Goal: Transaction & Acquisition: Purchase product/service

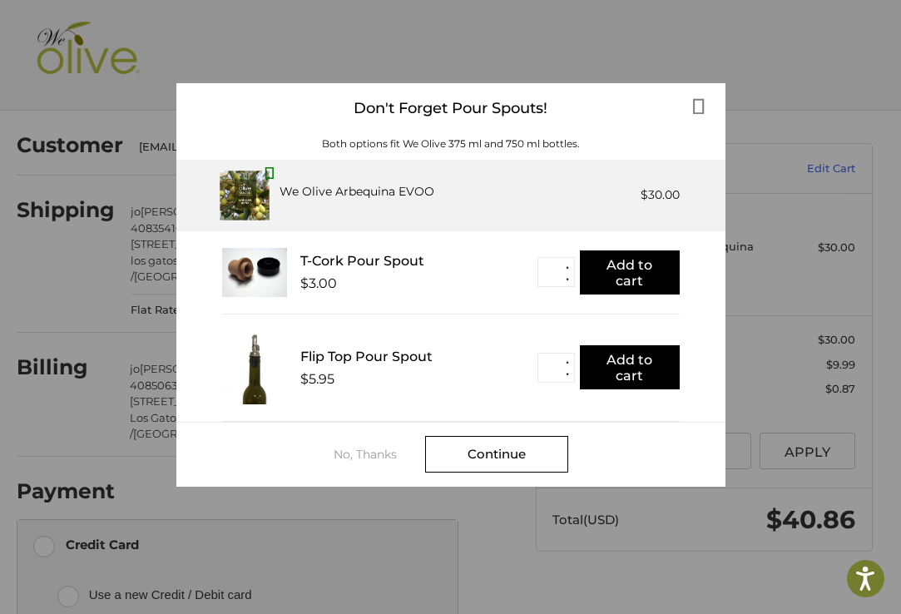
click at [600, 195] on div "We Olive Arbequina EVOO $30.00" at bounding box center [472, 195] width 413 height 24
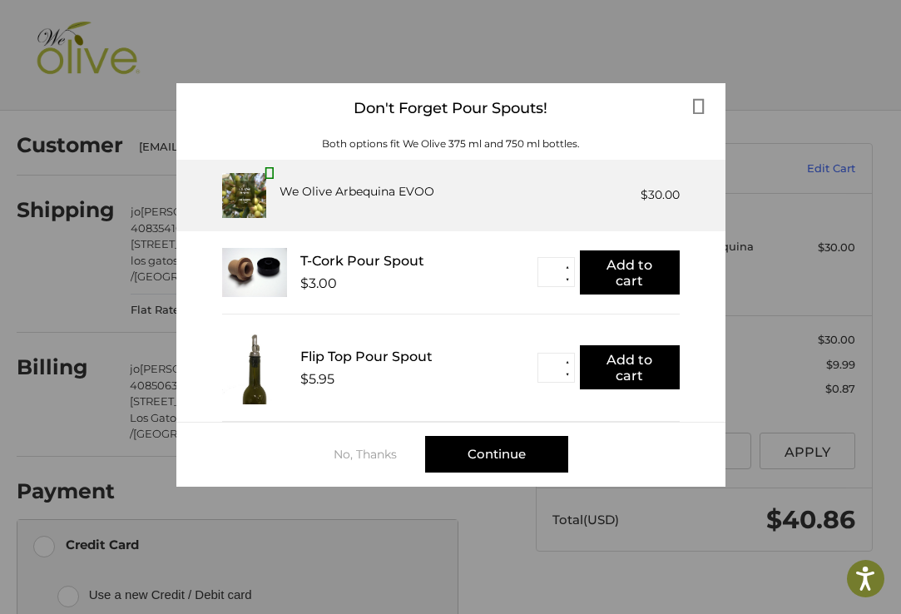
click at [534, 452] on div "Continue" at bounding box center [496, 454] width 143 height 37
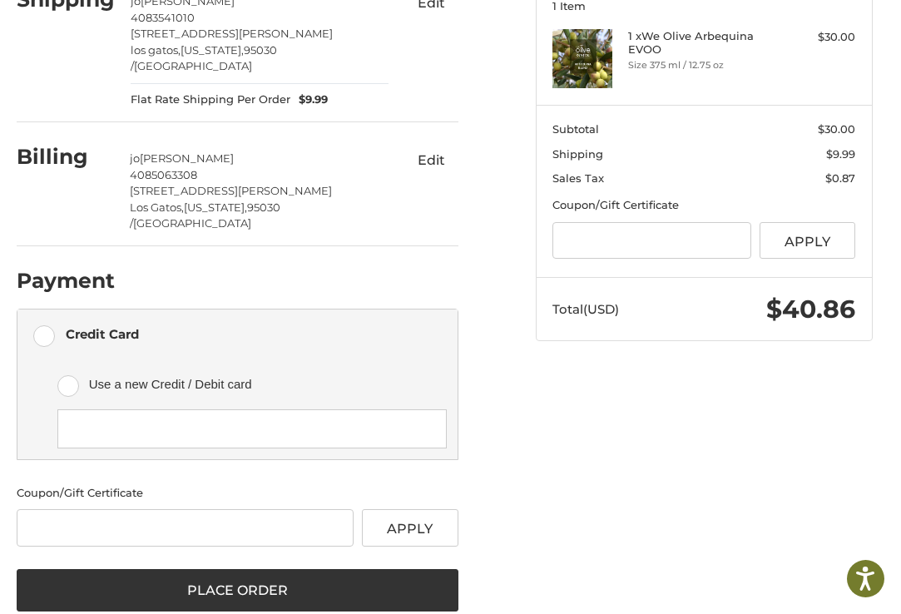
scroll to position [209, 0]
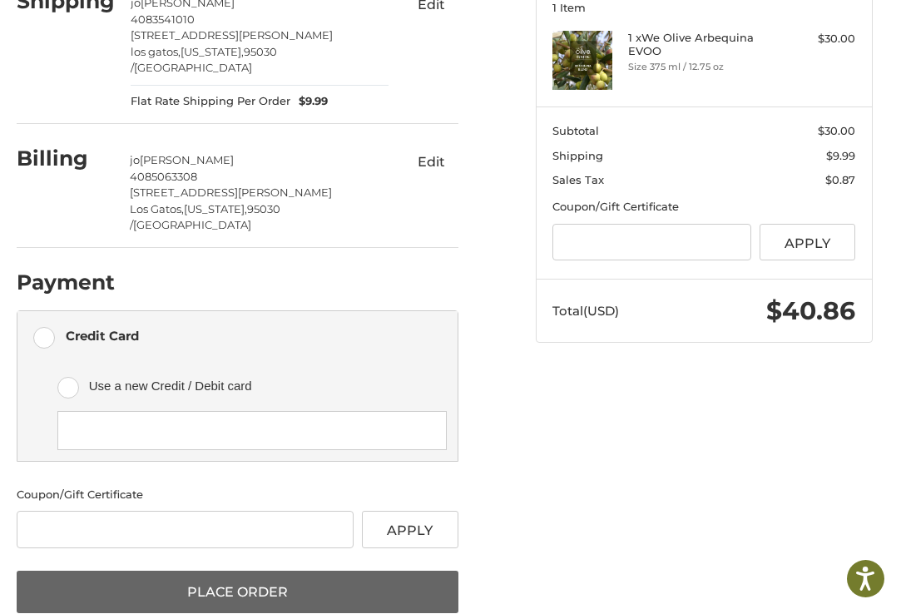
click at [368, 571] on button "Place Order" at bounding box center [238, 592] width 442 height 43
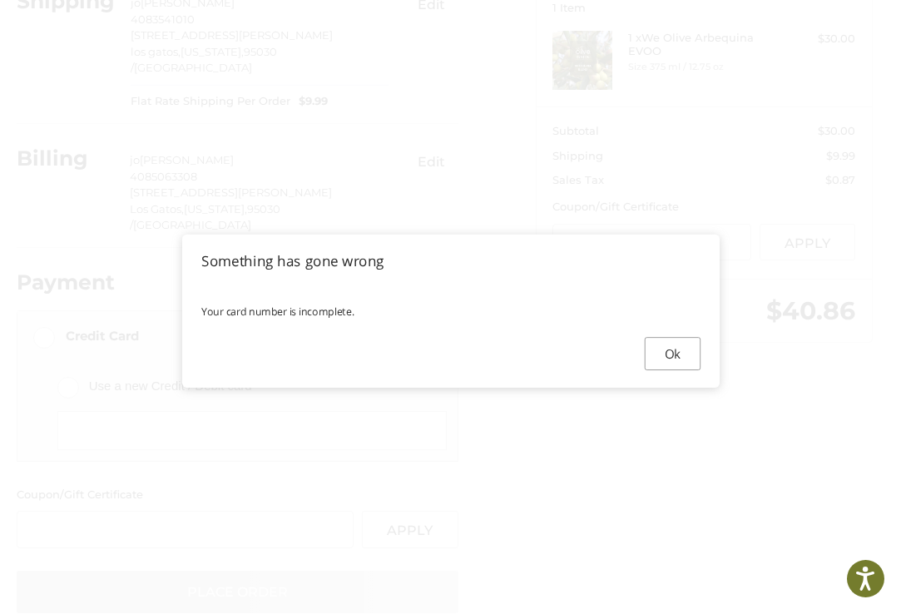
click at [667, 355] on button "Ok" at bounding box center [672, 353] width 56 height 33
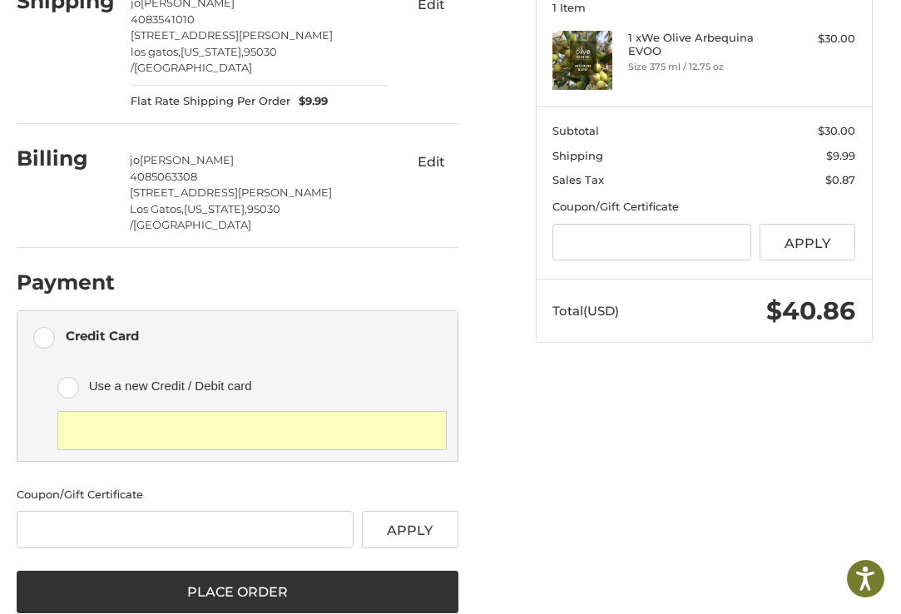
click at [71, 361] on label "Use a new Credit / Debit card" at bounding box center [251, 386] width 389 height 50
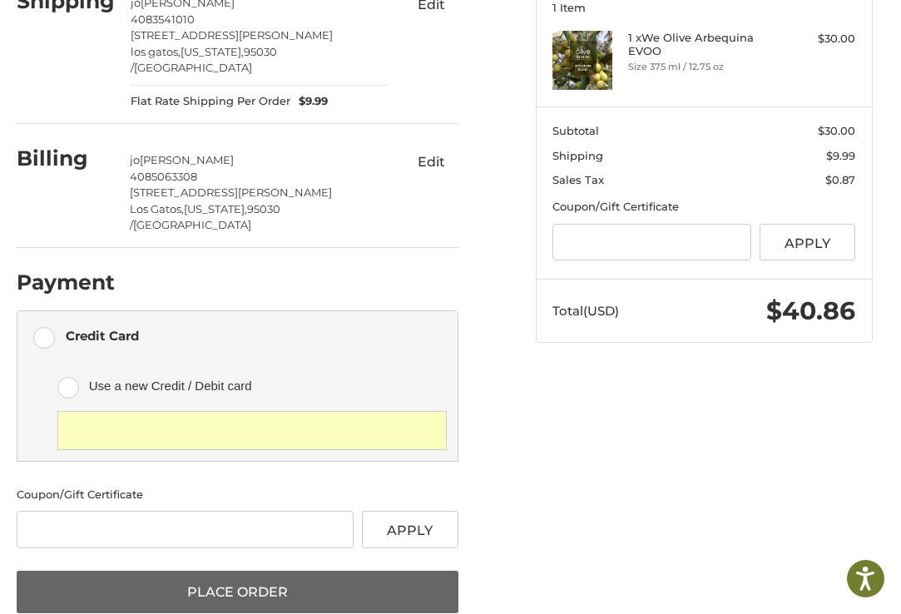
click at [301, 571] on button "Place Order" at bounding box center [238, 592] width 442 height 43
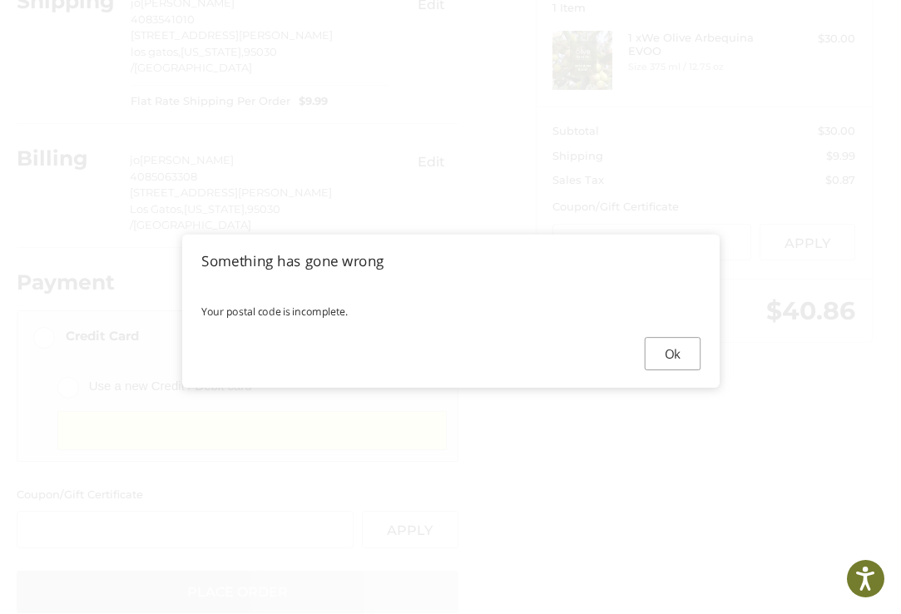
click at [662, 350] on button "Ok" at bounding box center [672, 353] width 56 height 33
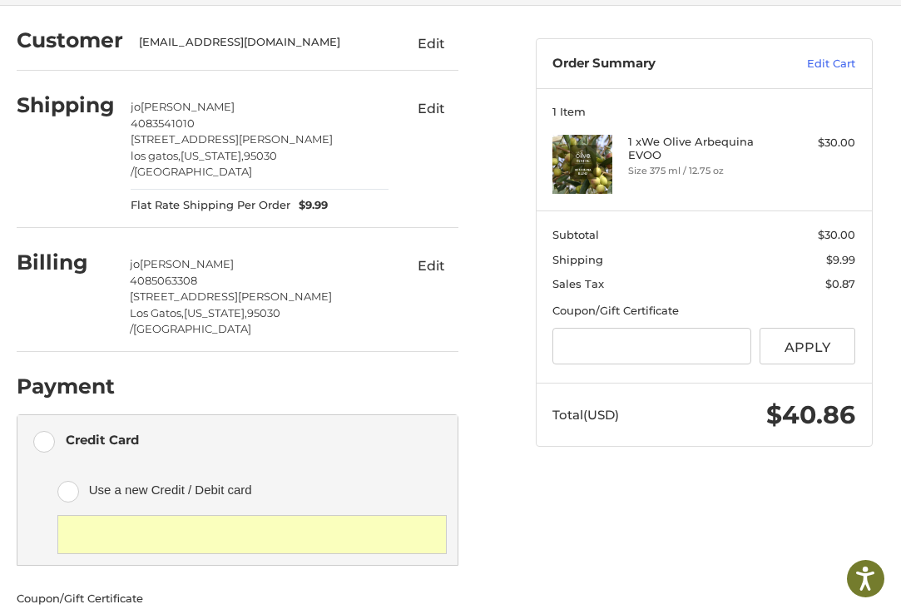
scroll to position [107, 0]
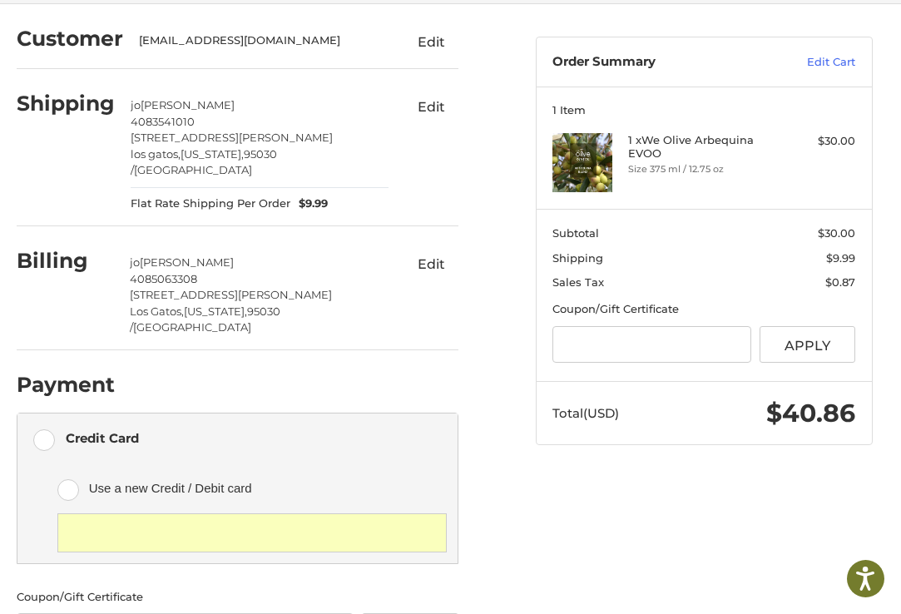
click at [44, 414] on label "Credit Card" at bounding box center [237, 439] width 440 height 50
click at [73, 464] on label "Use a new Credit / Debit card" at bounding box center [251, 489] width 389 height 50
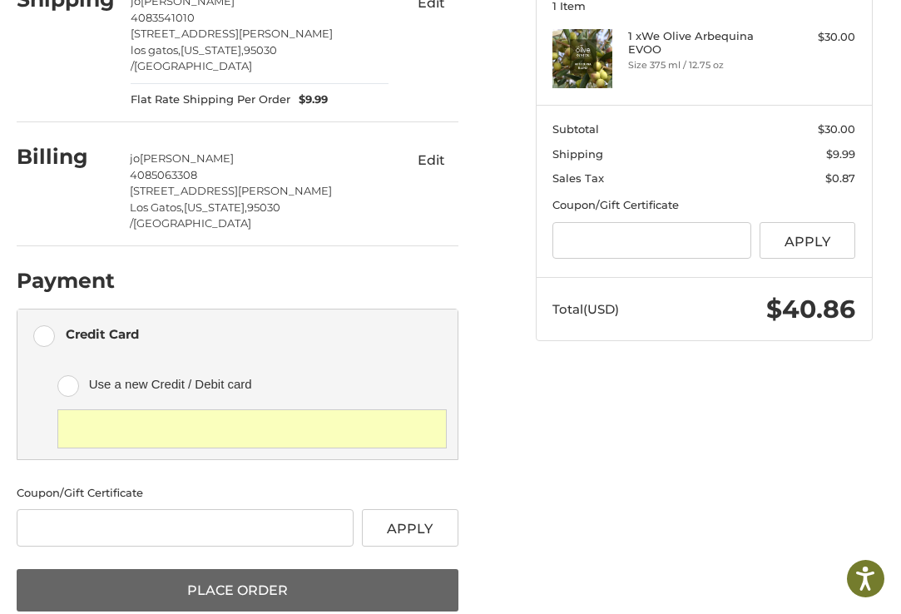
scroll to position [209, 0]
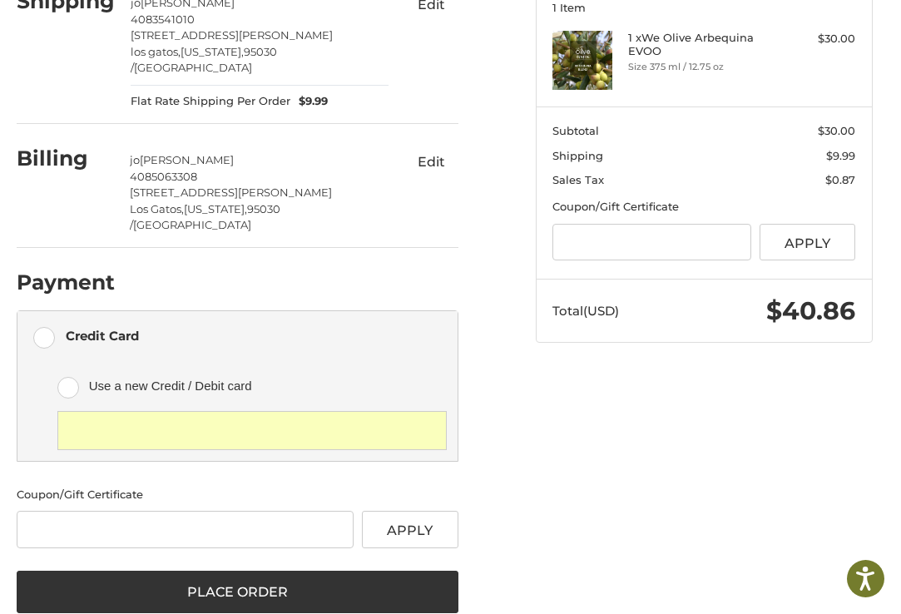
click at [377, 411] on div at bounding box center [251, 430] width 389 height 39
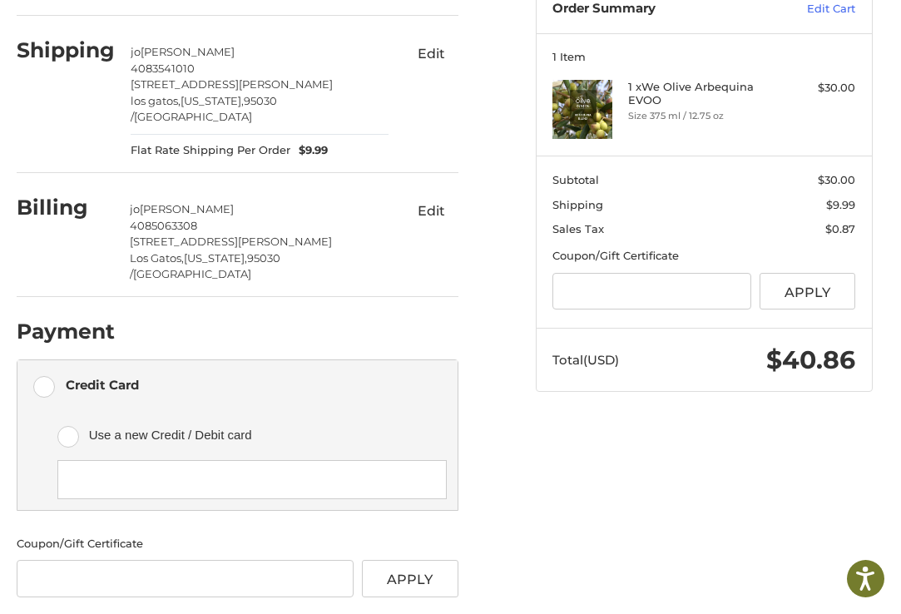
scroll to position [146, 0]
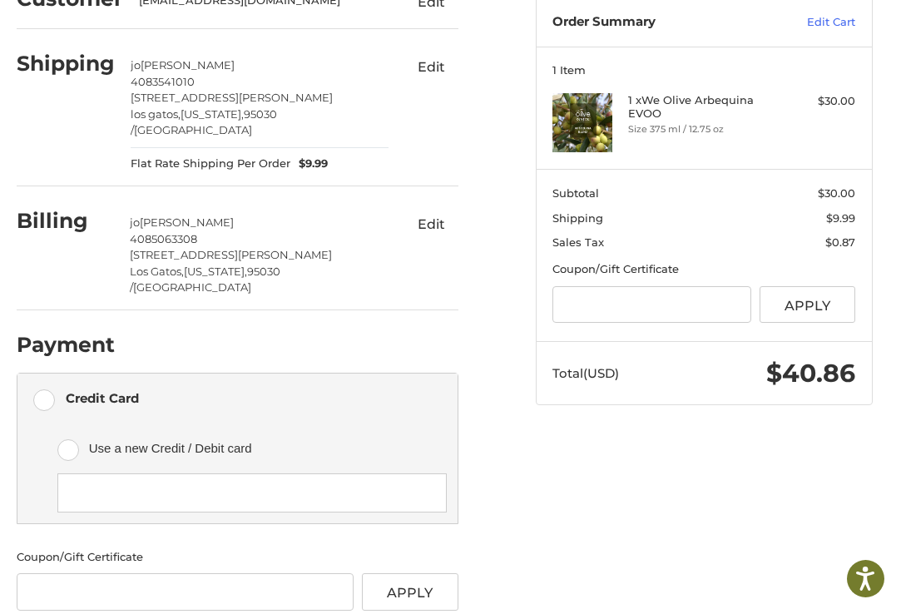
click at [140, 216] on span "jo" at bounding box center [135, 222] width 10 height 13
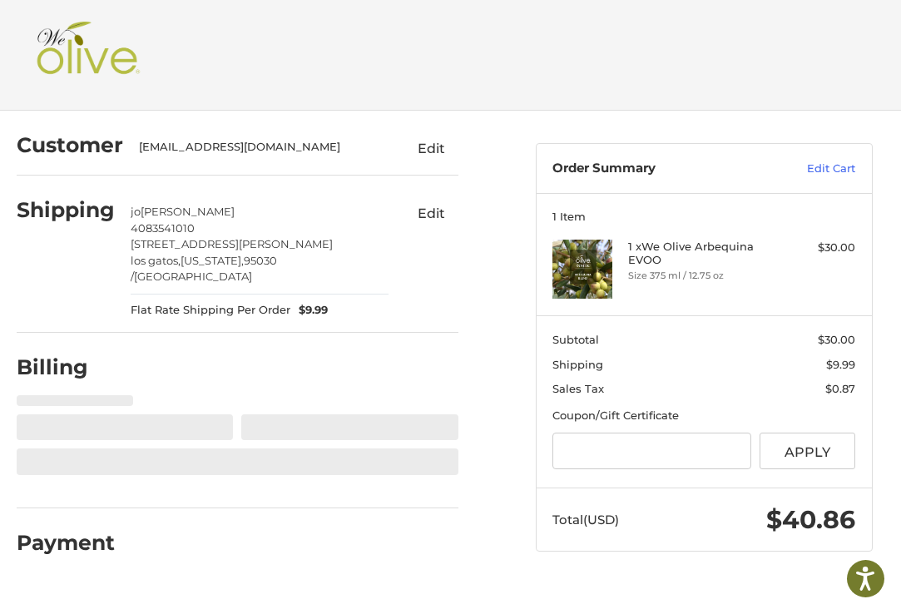
select select "**"
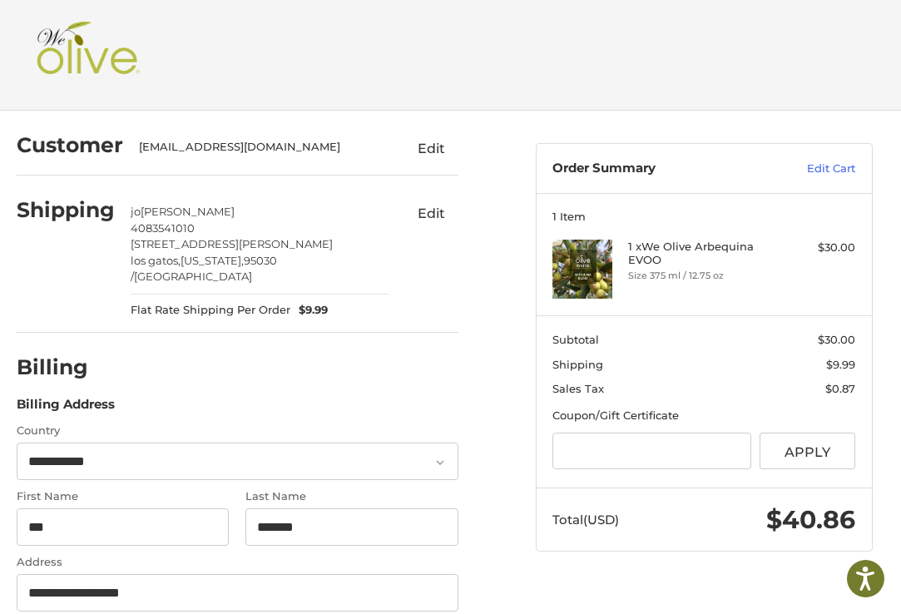
scroll to position [315, 0]
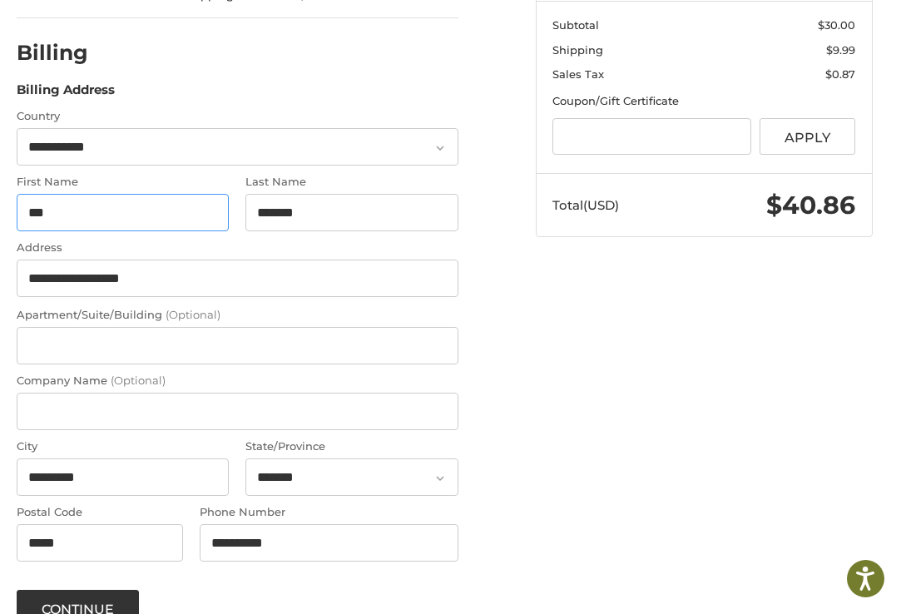
type input "*"
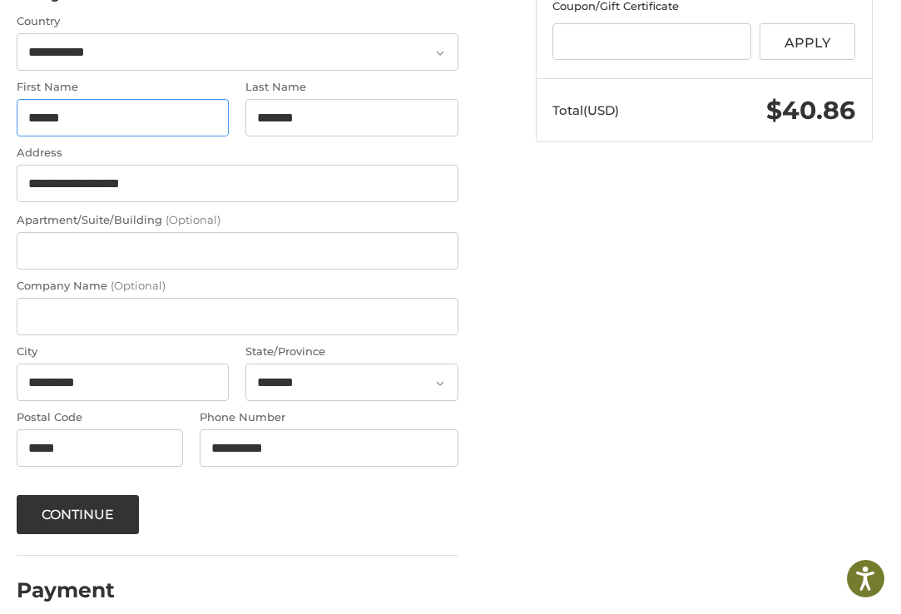
scroll to position [409, 0]
type input "*****"
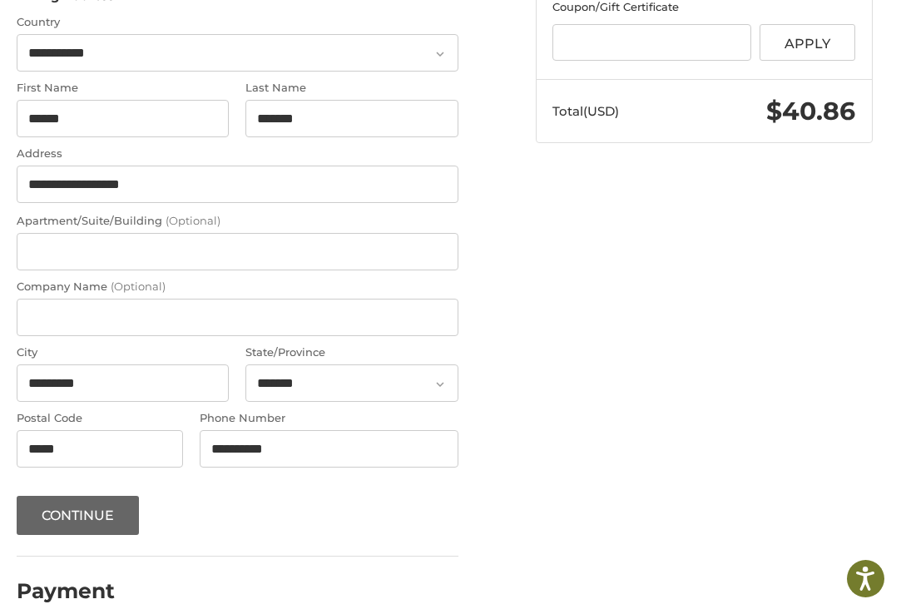
click at [107, 496] on button "Continue" at bounding box center [78, 515] width 123 height 39
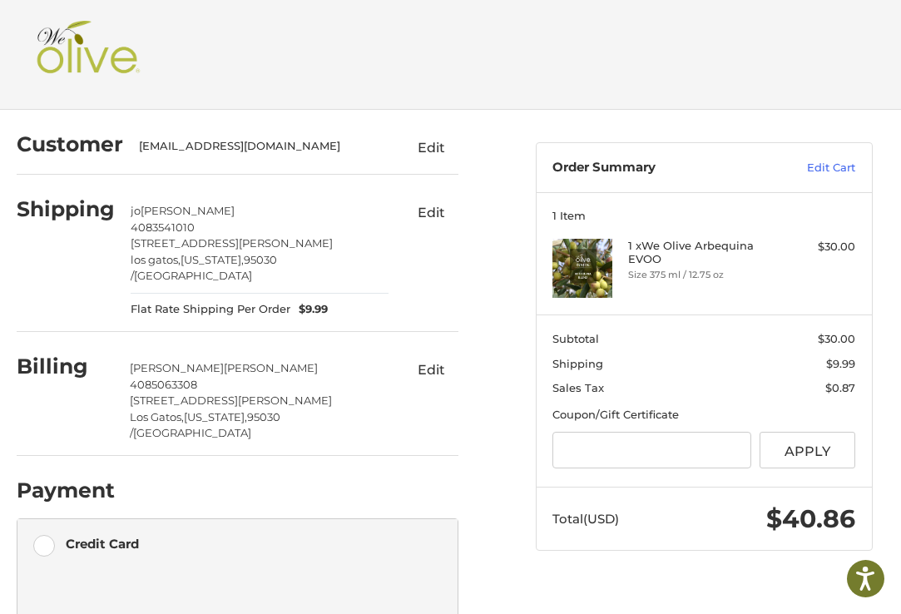
scroll to position [0, 0]
click at [143, 209] on span "[PERSON_NAME]" at bounding box center [188, 211] width 94 height 13
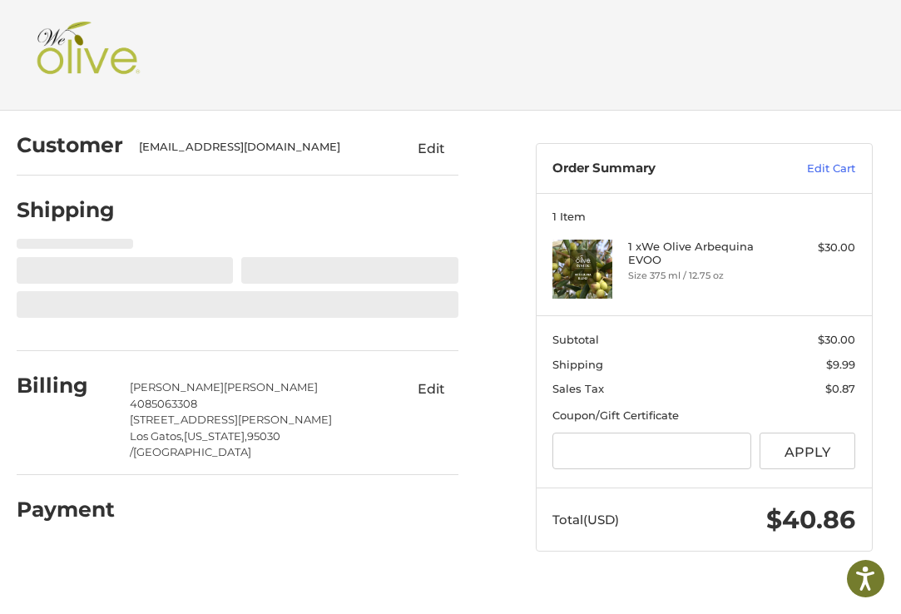
select select "**"
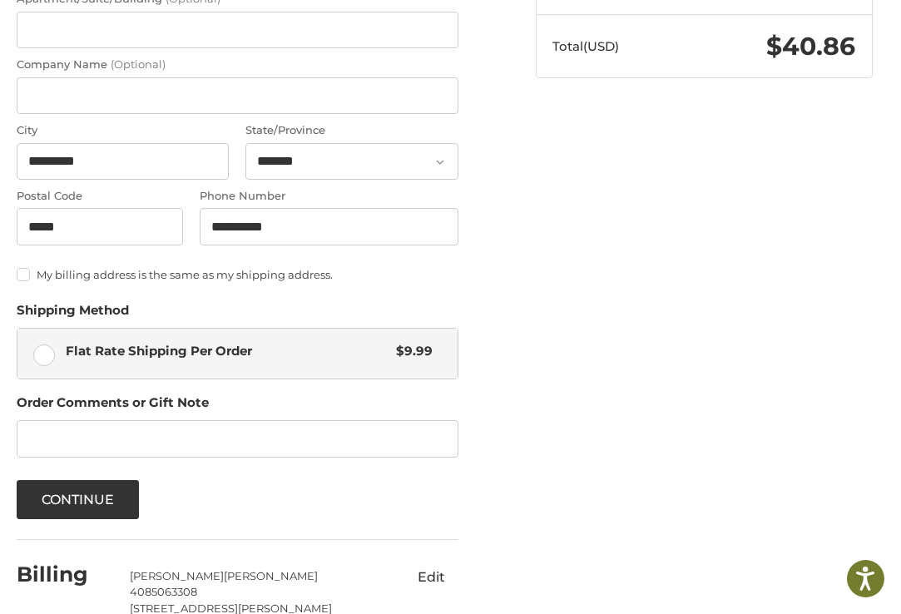
scroll to position [475, 0]
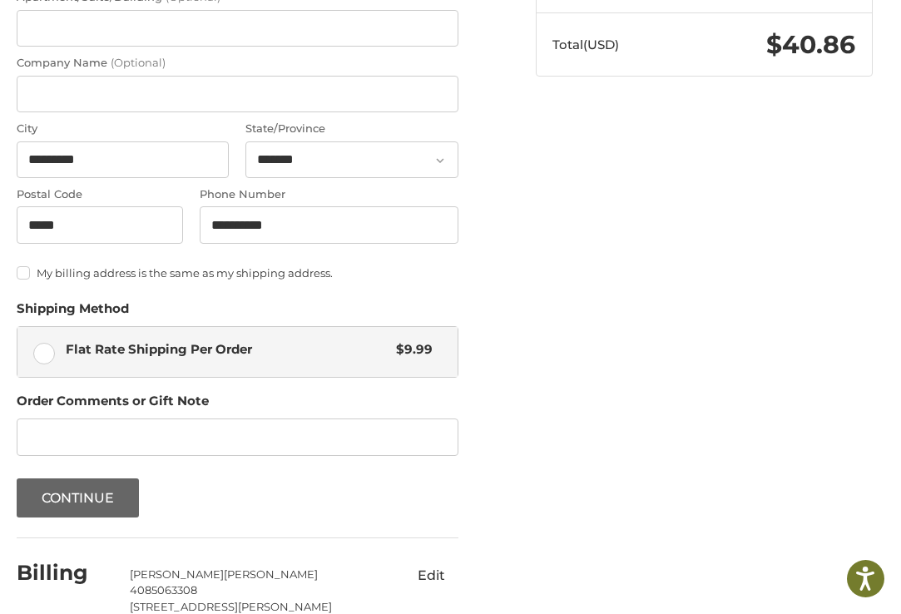
click at [102, 490] on button "Continue" at bounding box center [78, 498] width 123 height 39
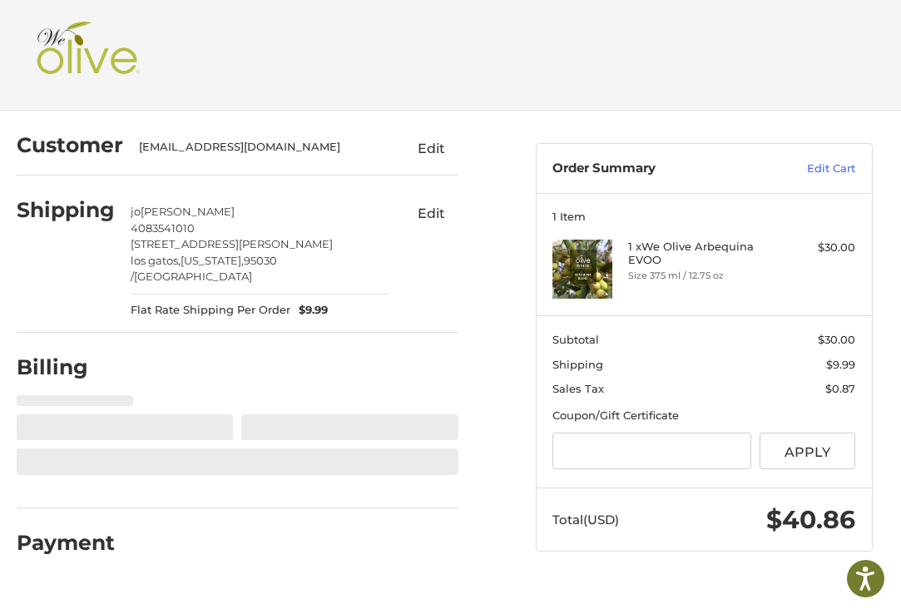
select select "**"
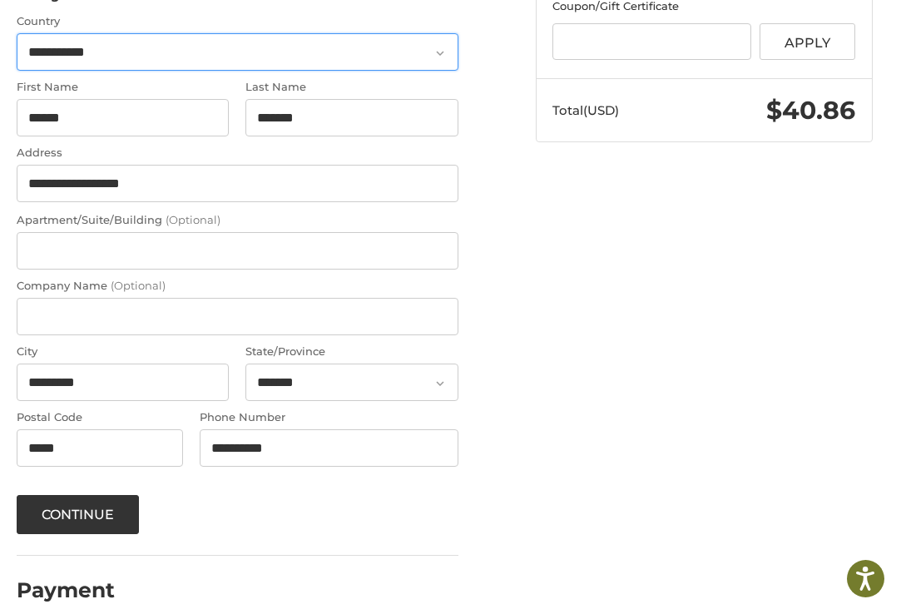
scroll to position [409, 0]
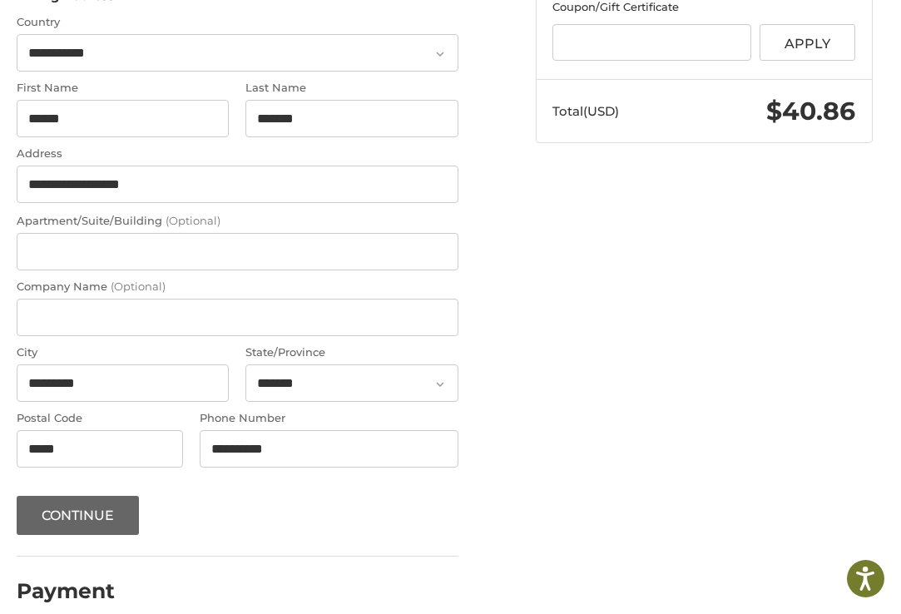
click at [110, 496] on button "Continue" at bounding box center [78, 515] width 123 height 39
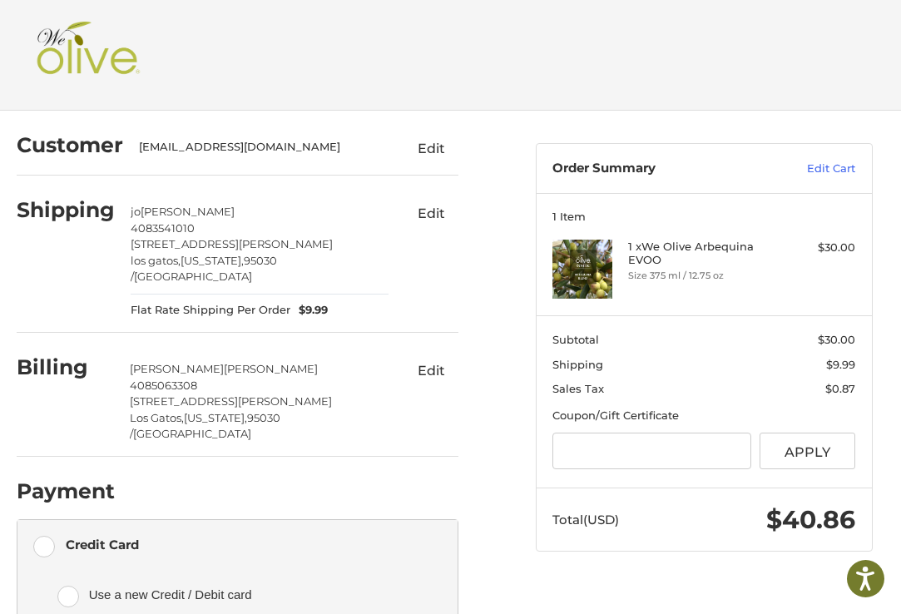
click at [432, 216] on button "Edit" at bounding box center [431, 213] width 53 height 27
select select "**"
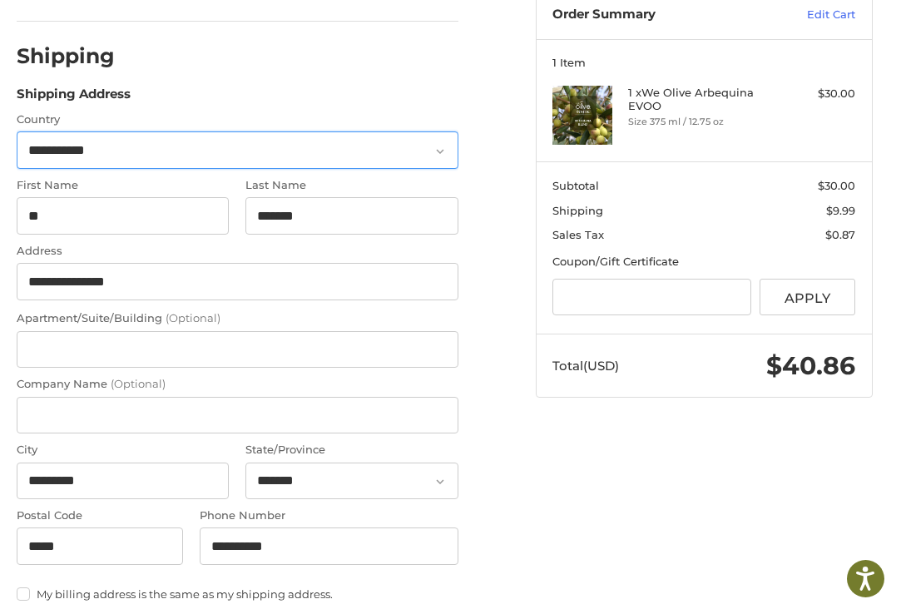
scroll to position [176, 0]
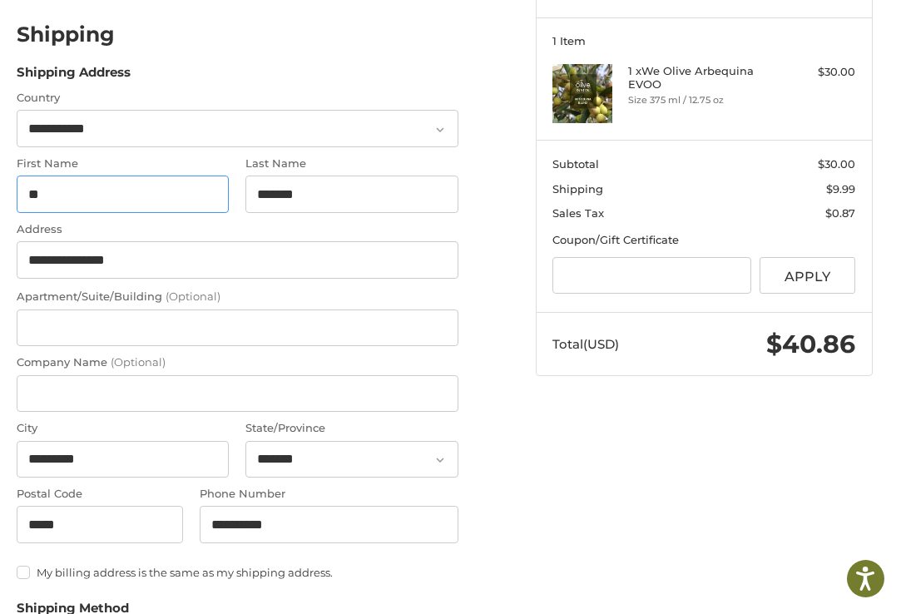
type input "*"
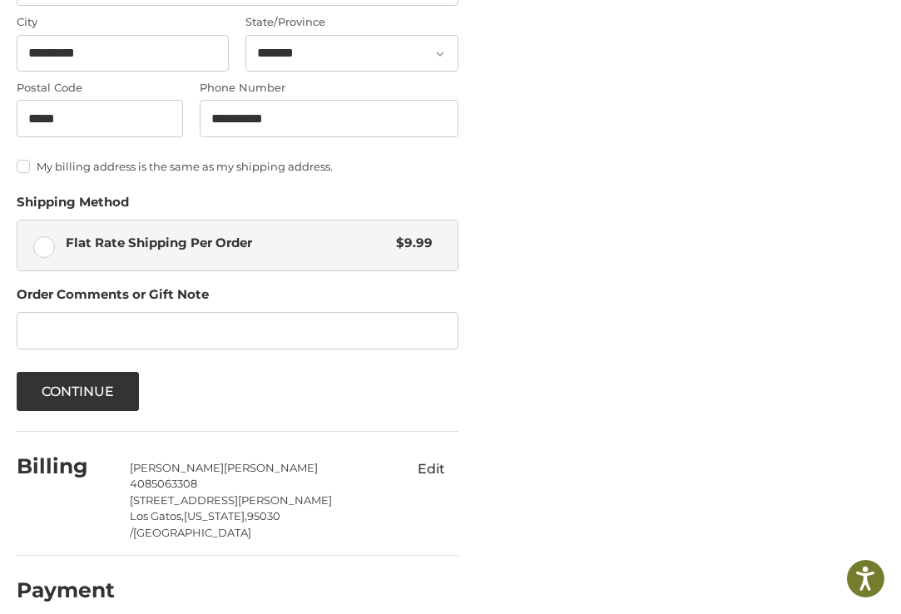
scroll to position [580, 0]
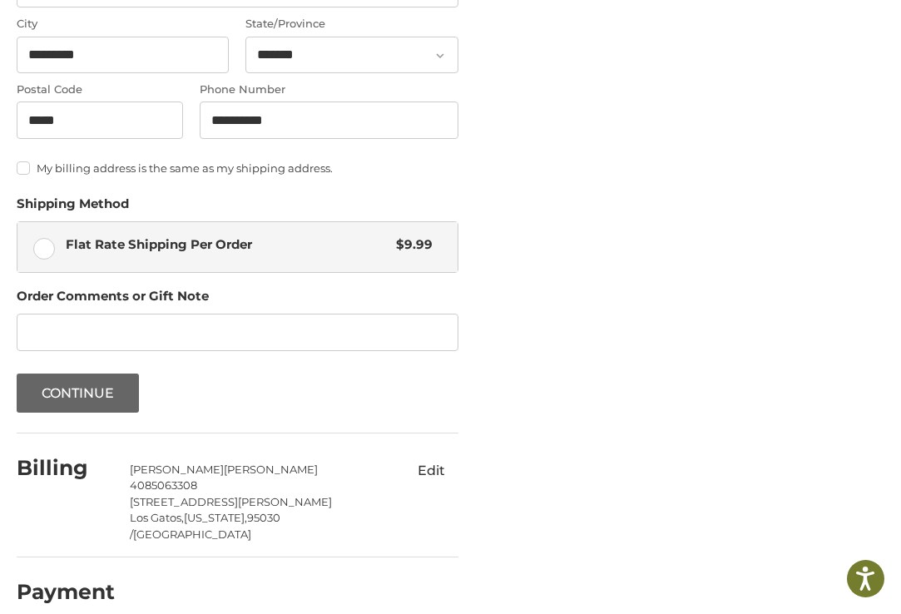
type input "*****"
click at [100, 391] on button "Continue" at bounding box center [78, 393] width 123 height 39
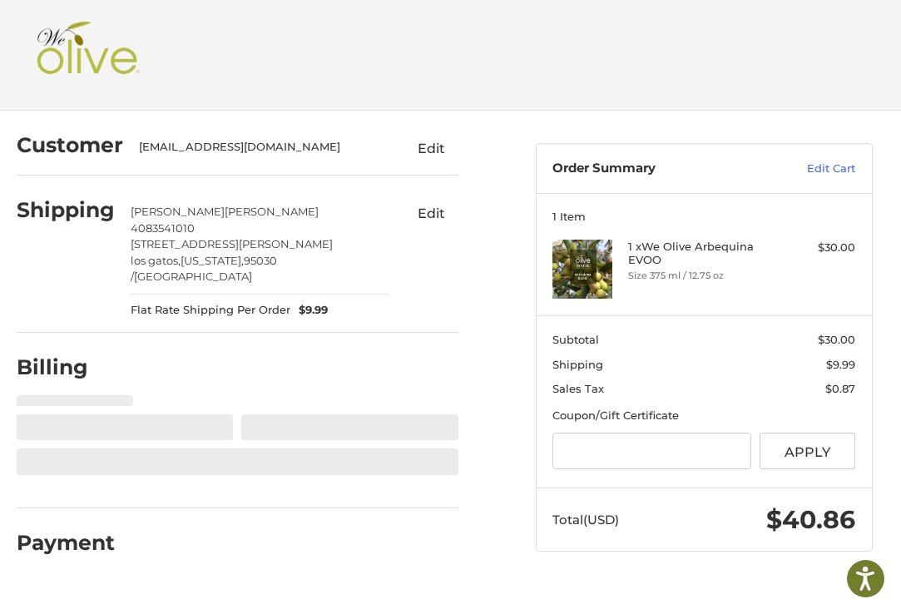
select select "**"
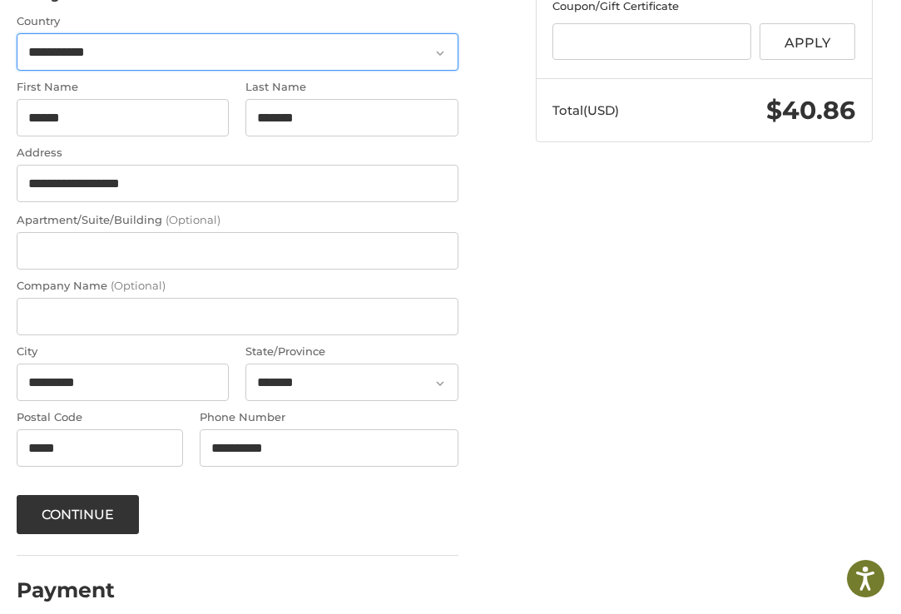
scroll to position [409, 0]
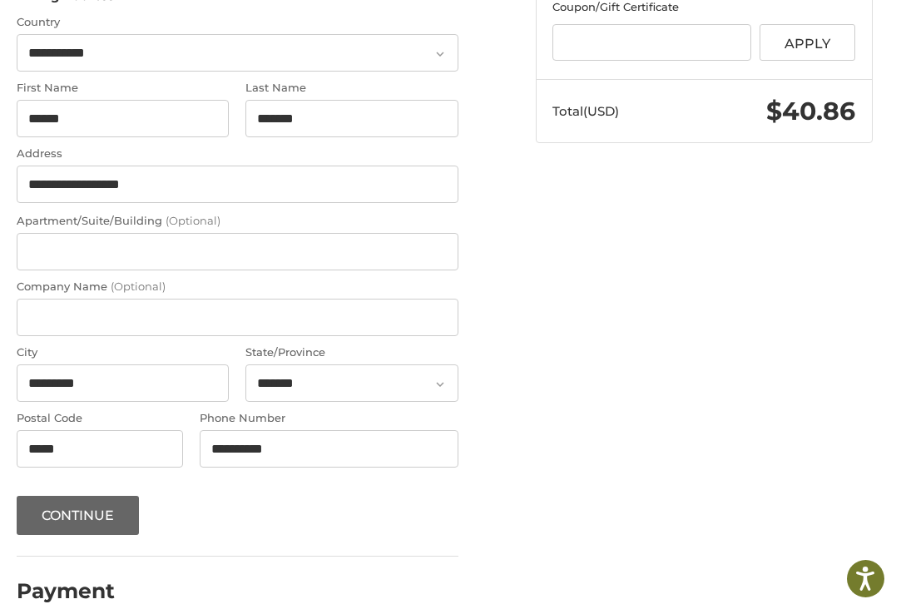
click at [72, 496] on button "Continue" at bounding box center [78, 515] width 123 height 39
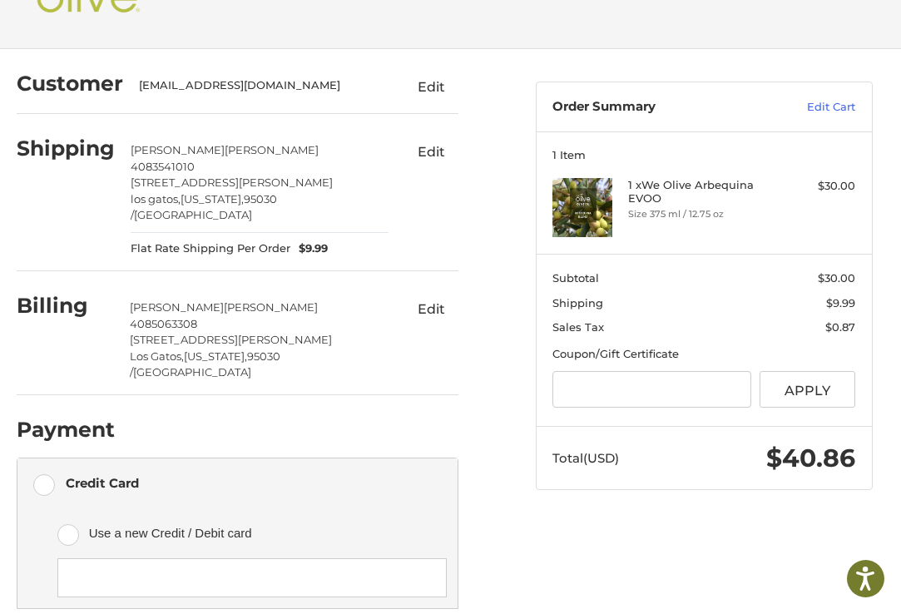
scroll to position [62, 0]
click at [52, 459] on label "Credit Card" at bounding box center [237, 484] width 440 height 50
click at [69, 469] on div "Credit Card" at bounding box center [102, 482] width 73 height 27
click at [69, 508] on label "Use a new Credit / Debit card" at bounding box center [251, 533] width 389 height 50
click at [48, 459] on label "Credit Card" at bounding box center [237, 484] width 440 height 50
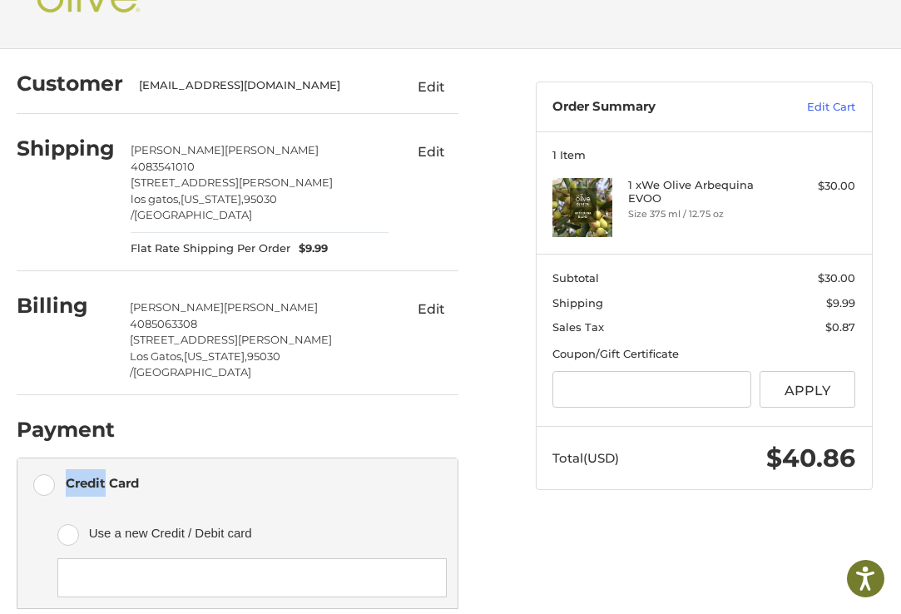
click at [48, 459] on label "Credit Card" at bounding box center [237, 484] width 440 height 50
click at [59, 459] on label "Credit Card" at bounding box center [237, 484] width 440 height 50
click at [68, 469] on div "Credit Card" at bounding box center [102, 482] width 73 height 27
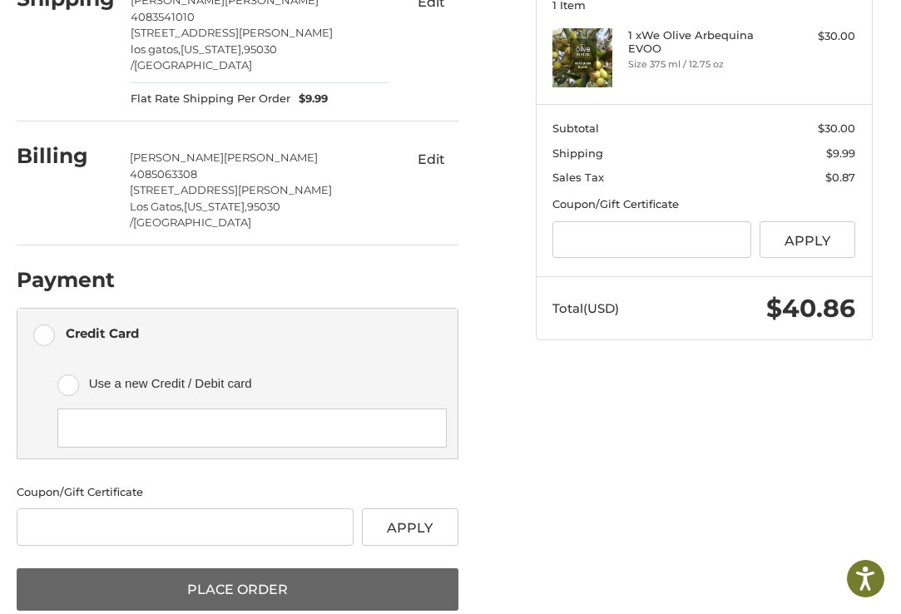
scroll to position [209, 0]
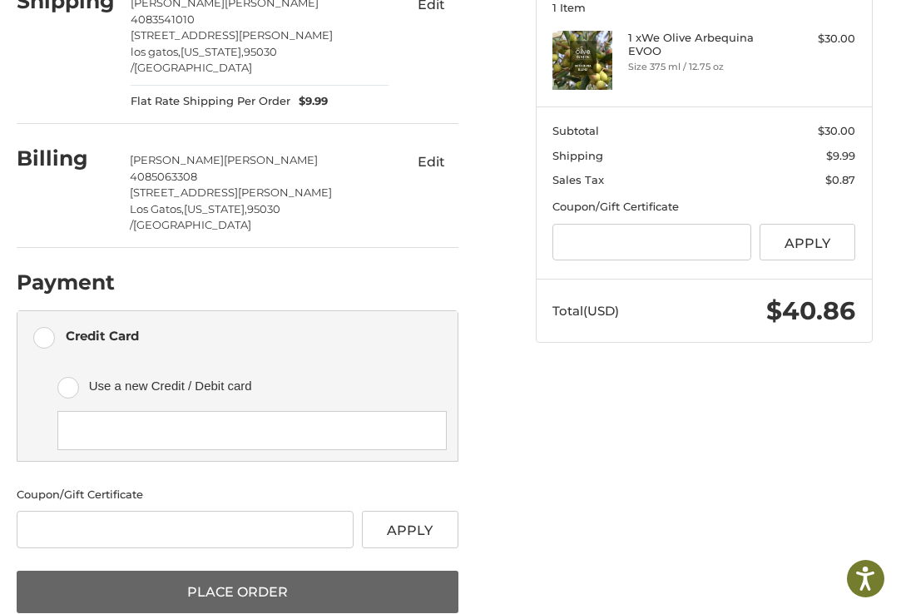
click at [365, 571] on button "Place Order" at bounding box center [238, 592] width 442 height 43
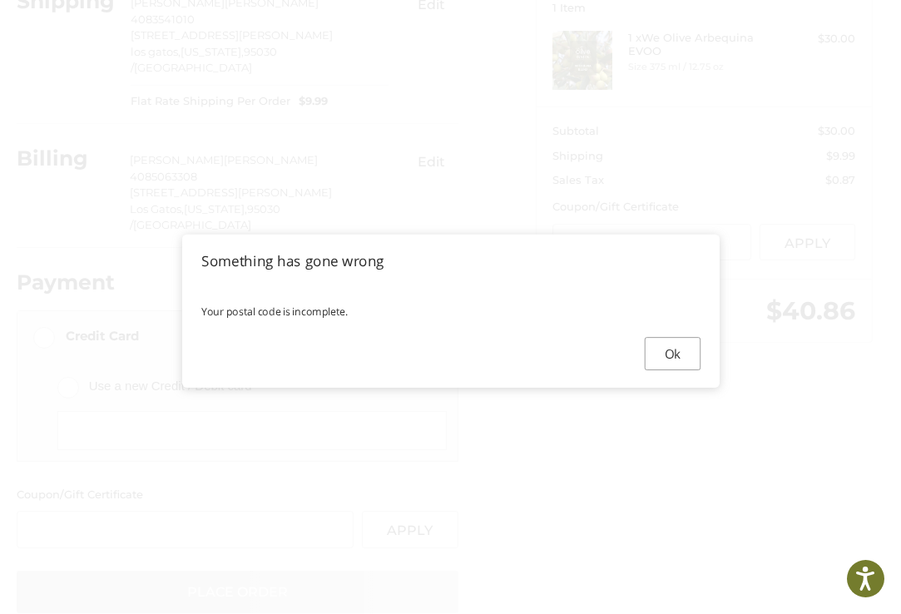
click at [672, 350] on button "Ok" at bounding box center [672, 353] width 56 height 33
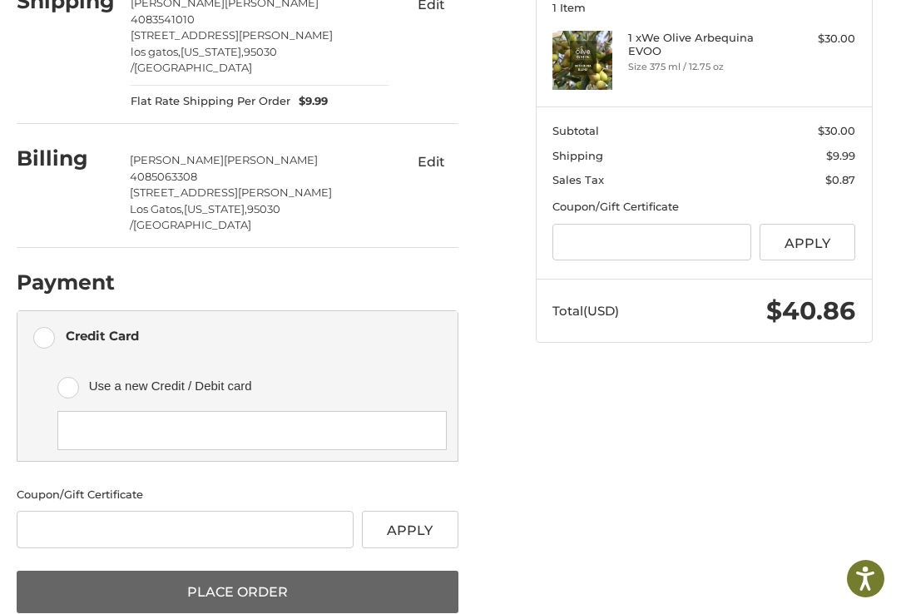
click at [268, 571] on button "Place Order" at bounding box center [238, 592] width 442 height 43
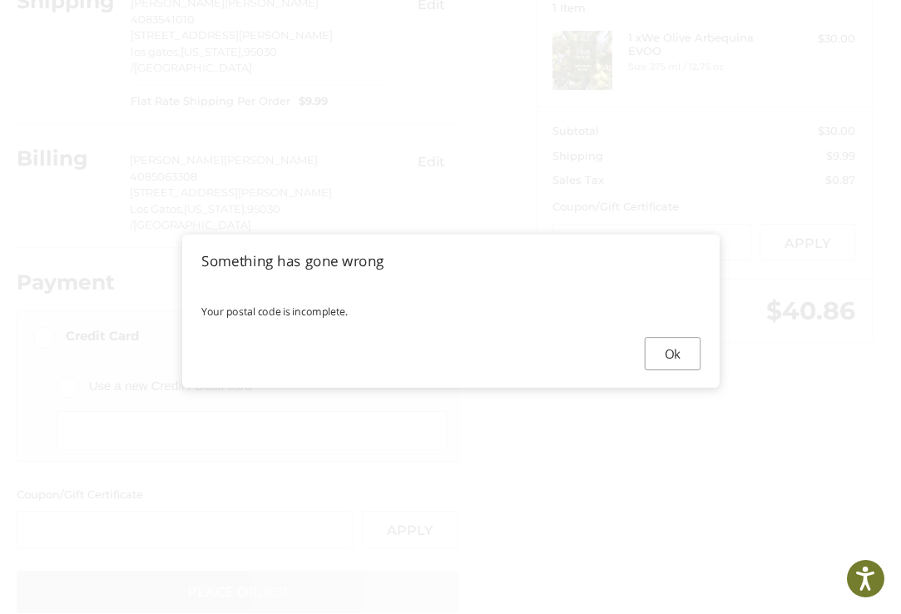
click at [670, 353] on button "Ok" at bounding box center [672, 353] width 56 height 33
